Goal: Check status

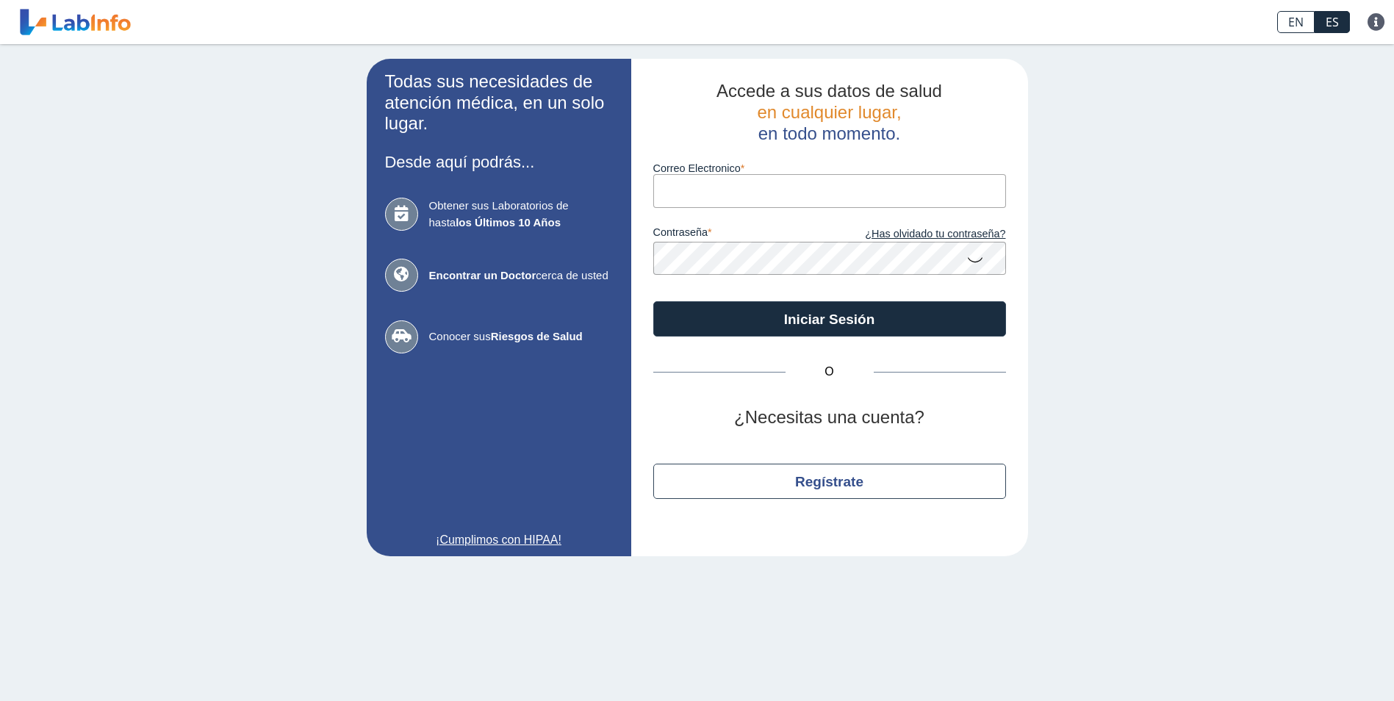
click at [688, 195] on input "Correo Electronico" at bounding box center [829, 190] width 353 height 33
type input "[EMAIL_ADDRESS][DOMAIN_NAME]"
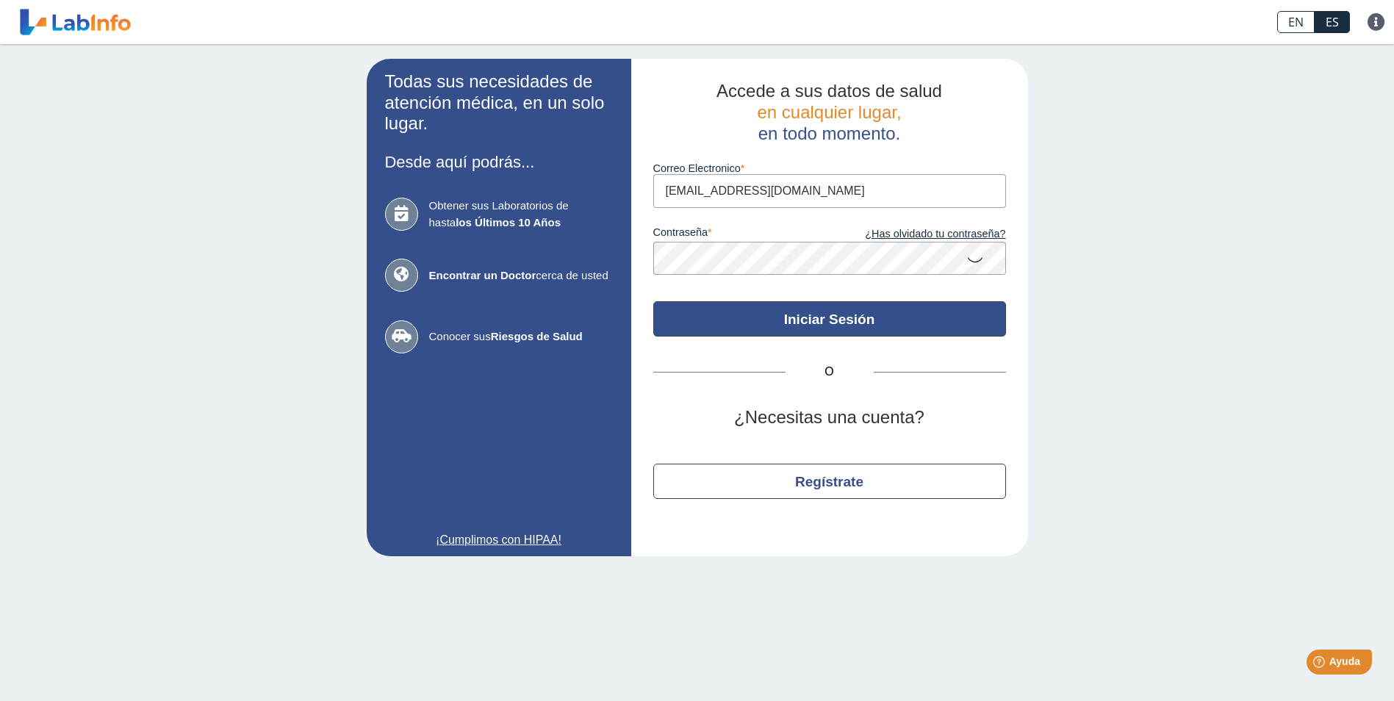
click at [756, 325] on button "Iniciar Sesión" at bounding box center [829, 318] width 353 height 35
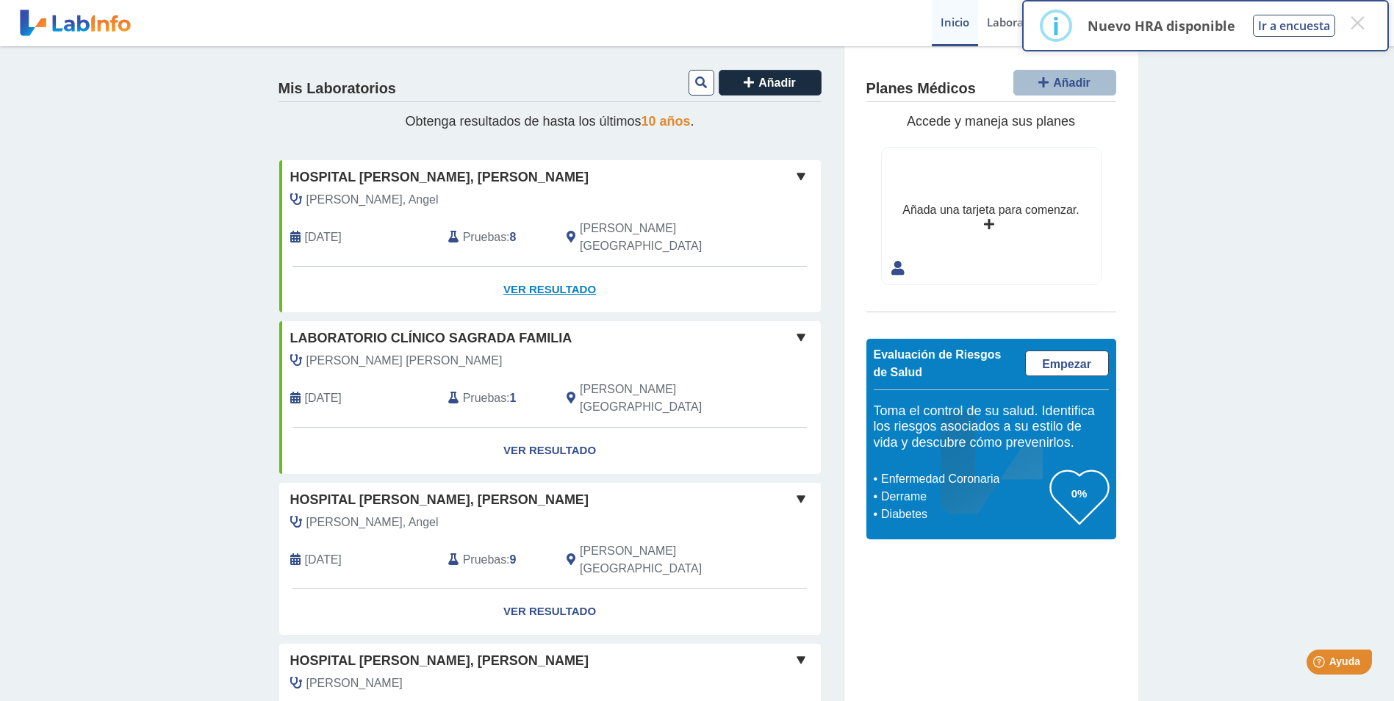
click at [539, 273] on link "Ver Resultado" at bounding box center [549, 290] width 541 height 46
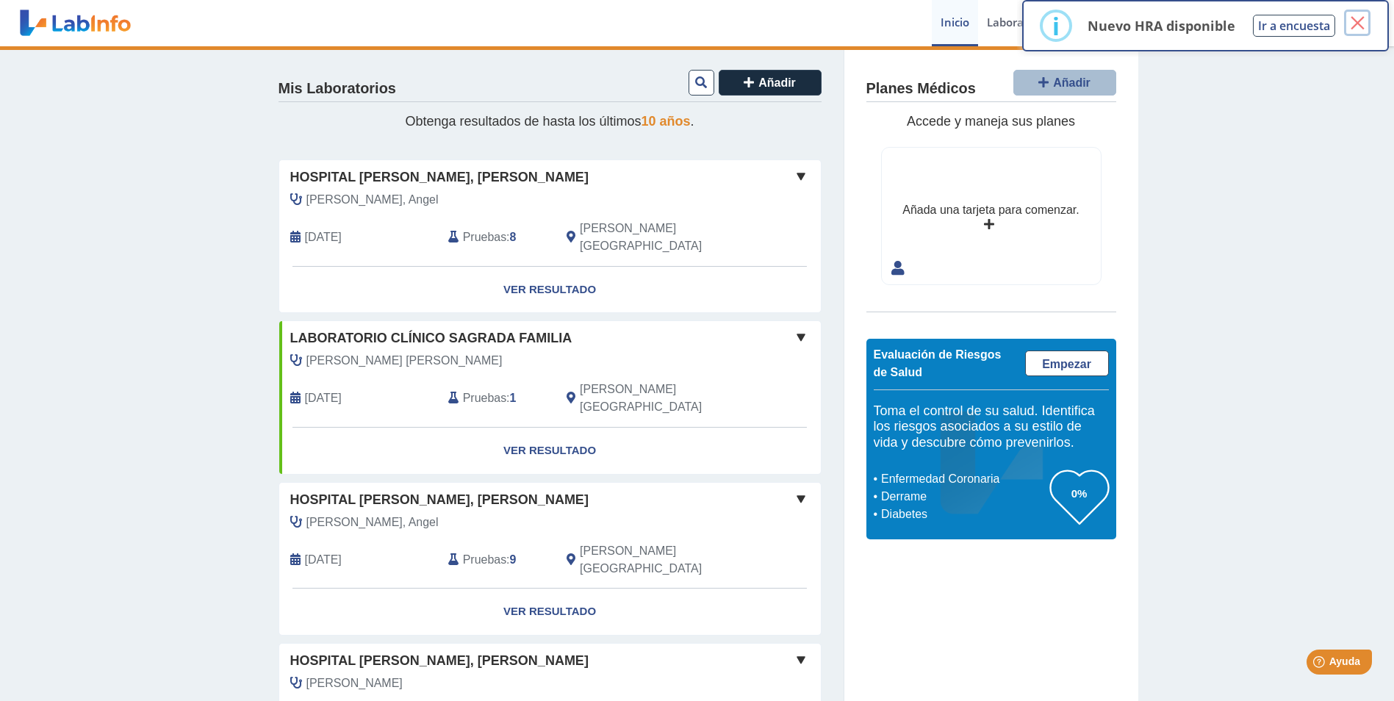
click at [1355, 15] on button "×" at bounding box center [1357, 23] width 26 height 26
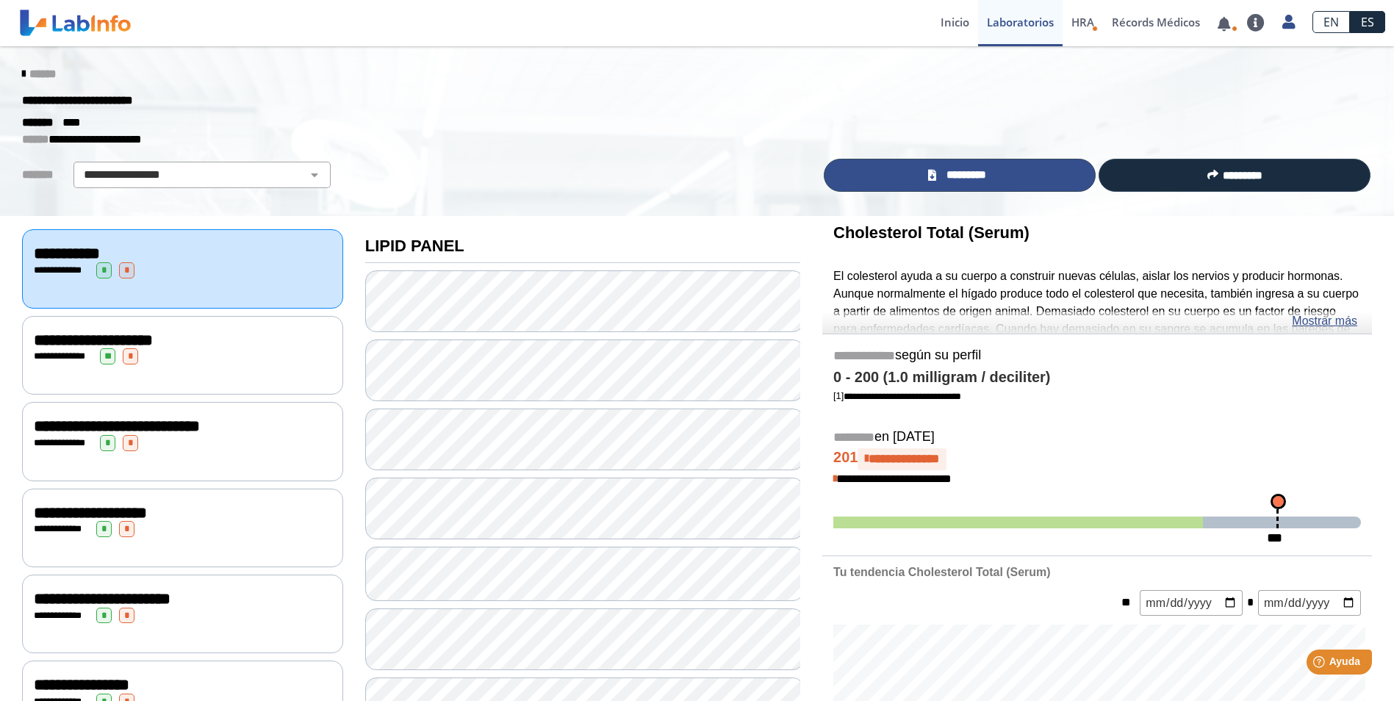
click at [979, 170] on span "*********" at bounding box center [965, 175] width 51 height 17
